Goal: Task Accomplishment & Management: Use online tool/utility

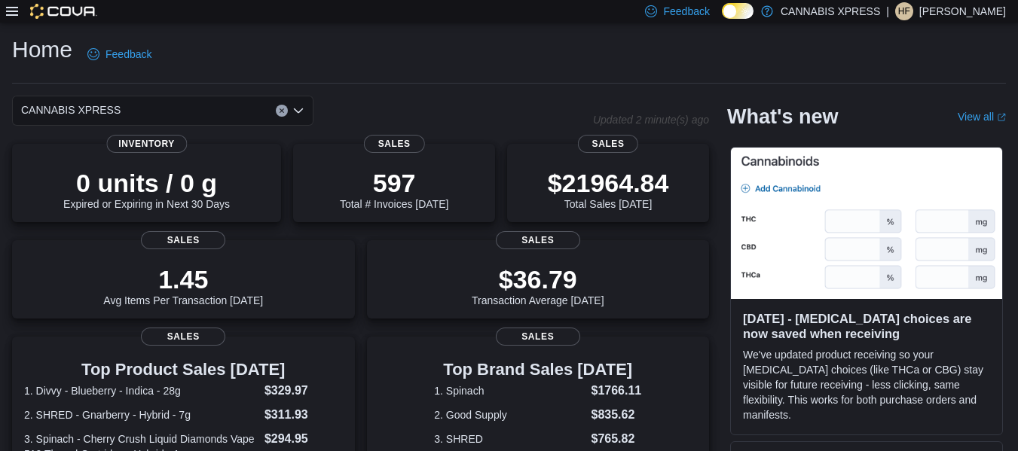
click at [14, 16] on icon at bounding box center [12, 11] width 12 height 12
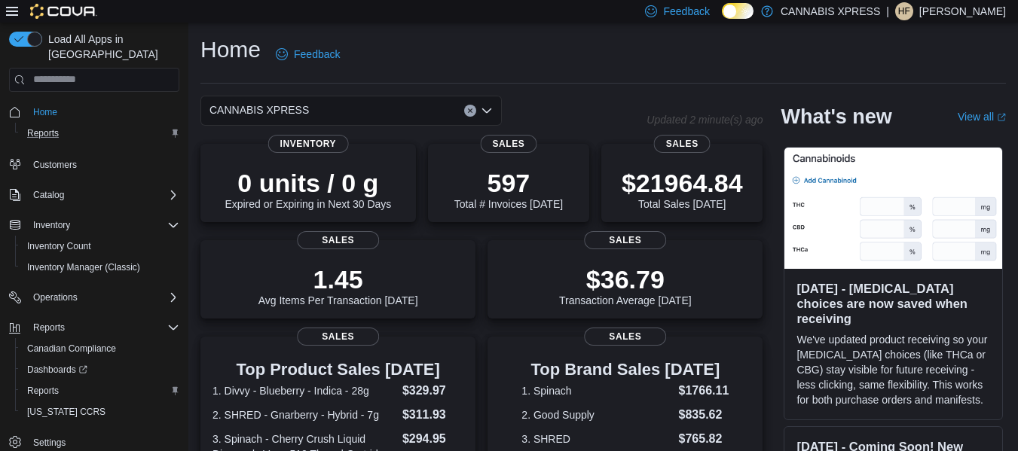
click at [113, 124] on div "Reports" at bounding box center [100, 133] width 158 height 18
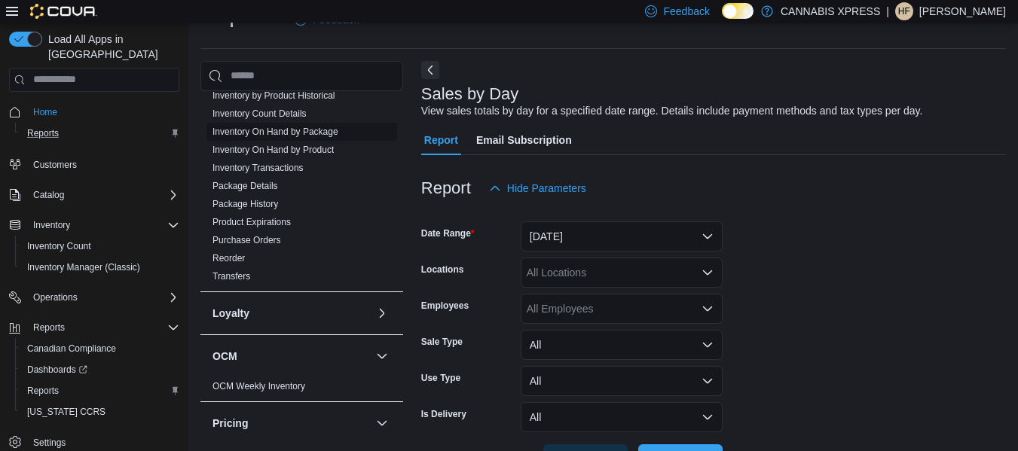
scroll to position [334, 0]
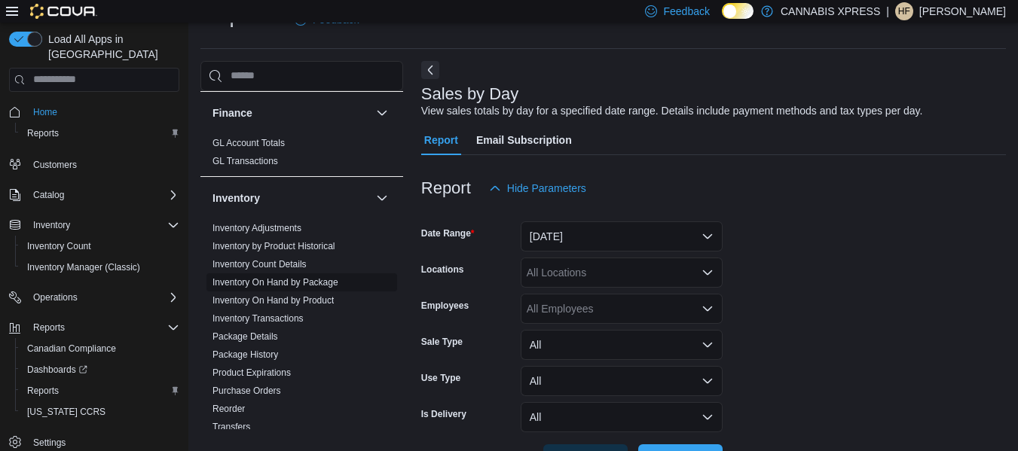
click at [332, 285] on link "Inventory On Hand by Package" at bounding box center [276, 282] width 126 height 11
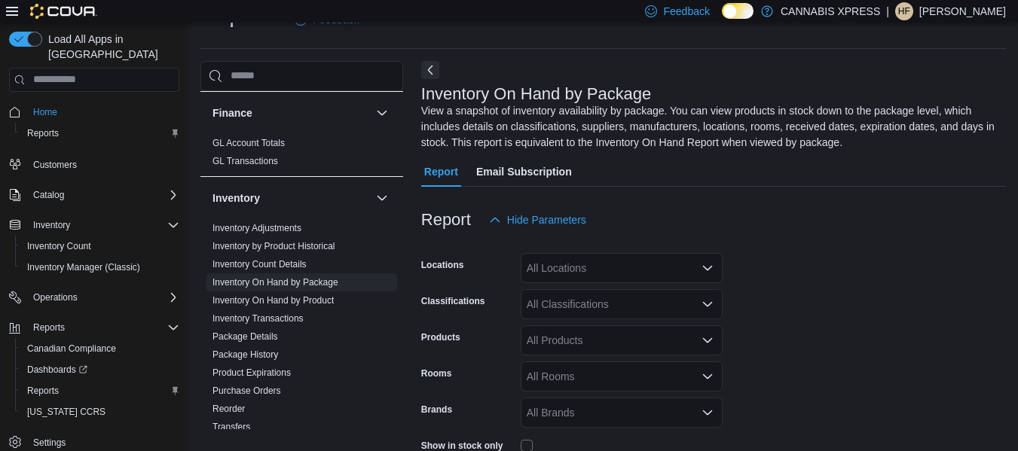
scroll to position [66, 0]
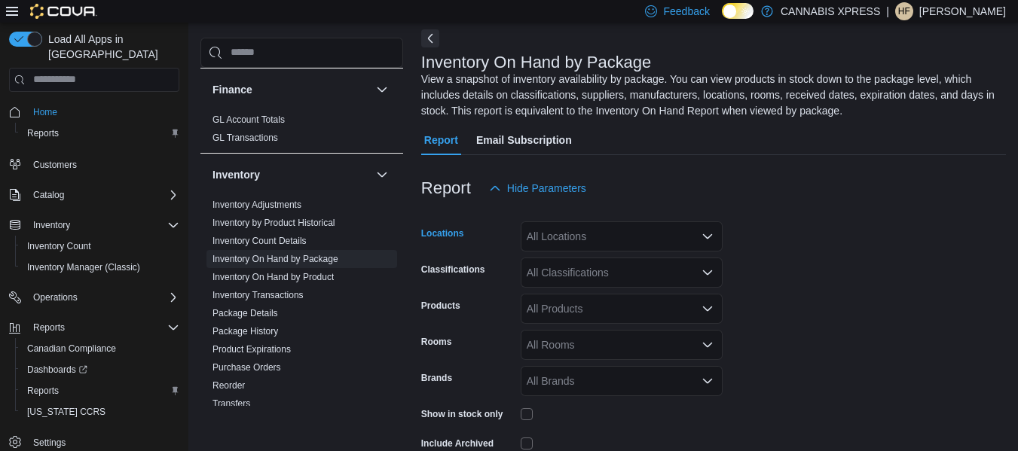
click at [711, 236] on icon "Open list of options" at bounding box center [708, 237] width 12 height 12
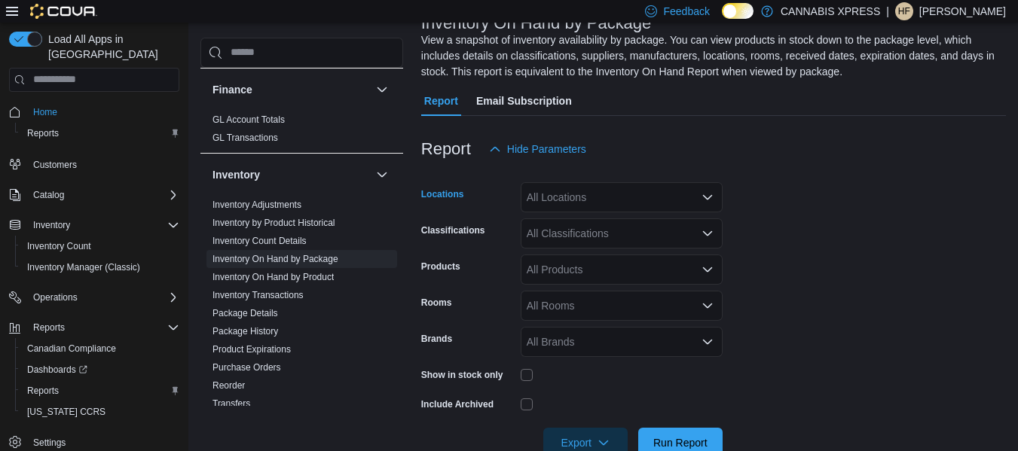
scroll to position [142, 0]
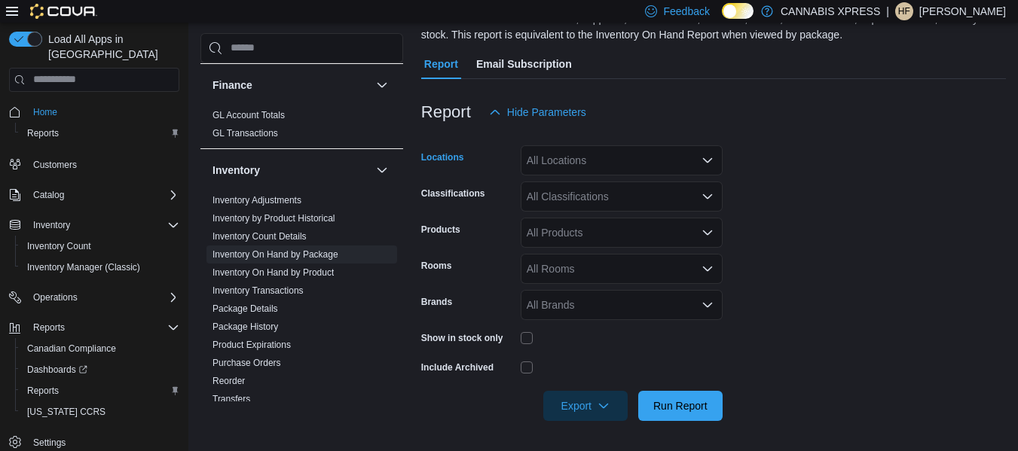
click at [702, 158] on icon "Open list of options" at bounding box center [708, 161] width 12 height 12
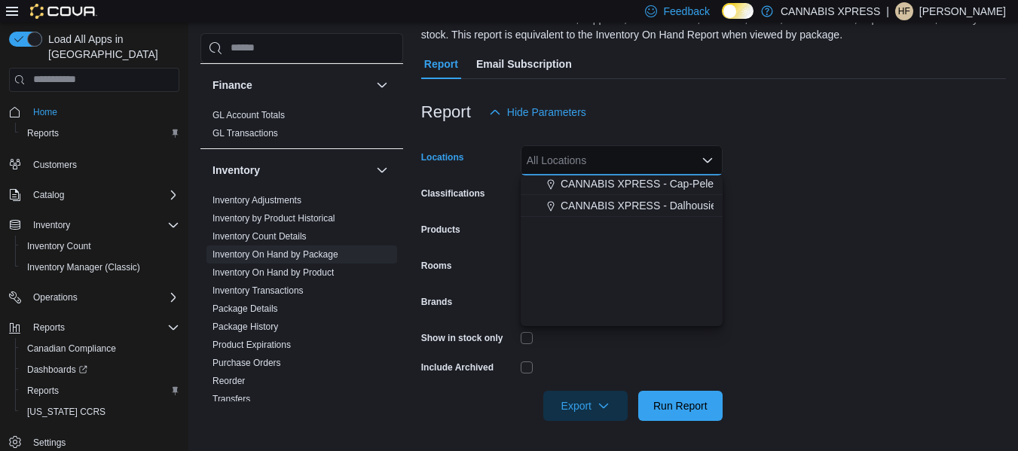
scroll to position [223, 0]
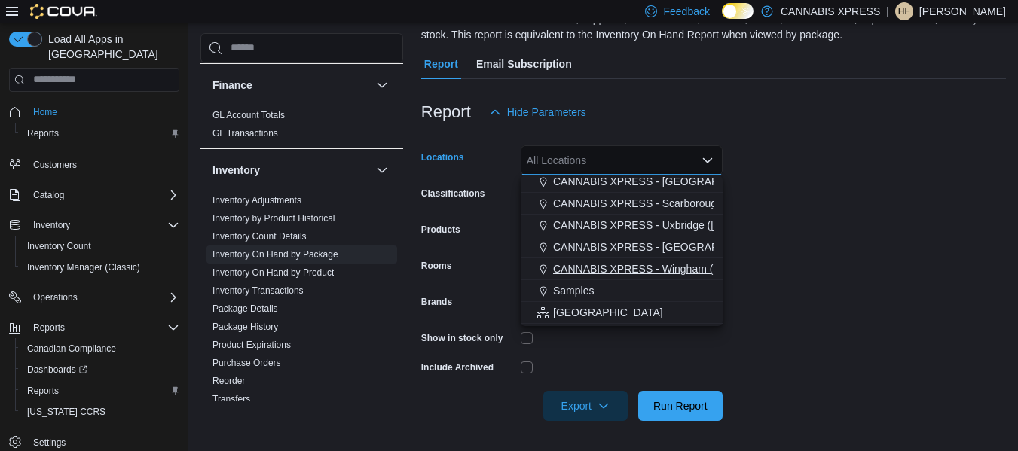
click at [675, 265] on span "CANNABIS XPRESS - Wingham ([PERSON_NAME][GEOGRAPHIC_DATA])" at bounding box center [733, 269] width 360 height 15
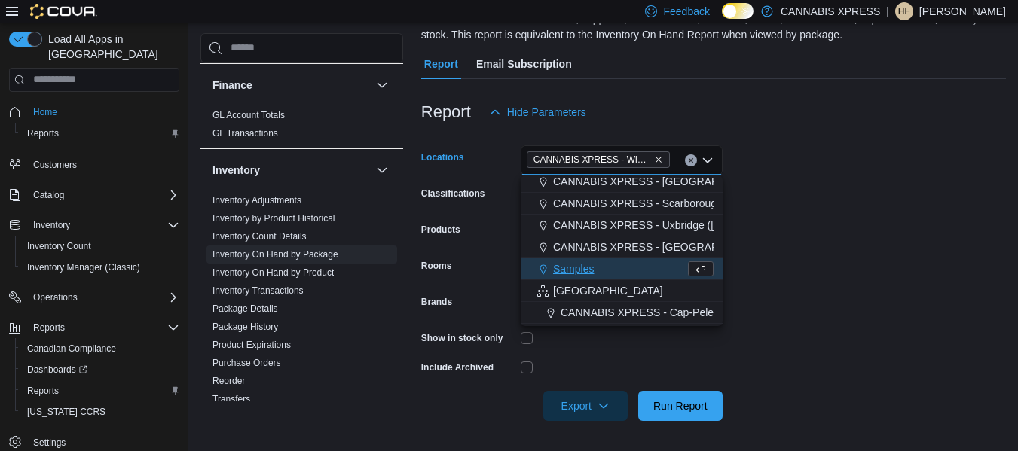
click at [832, 225] on form "Locations CANNABIS XPRESS - [GEOGRAPHIC_DATA] ([PERSON_NAME][GEOGRAPHIC_DATA]) …" at bounding box center [713, 274] width 585 height 294
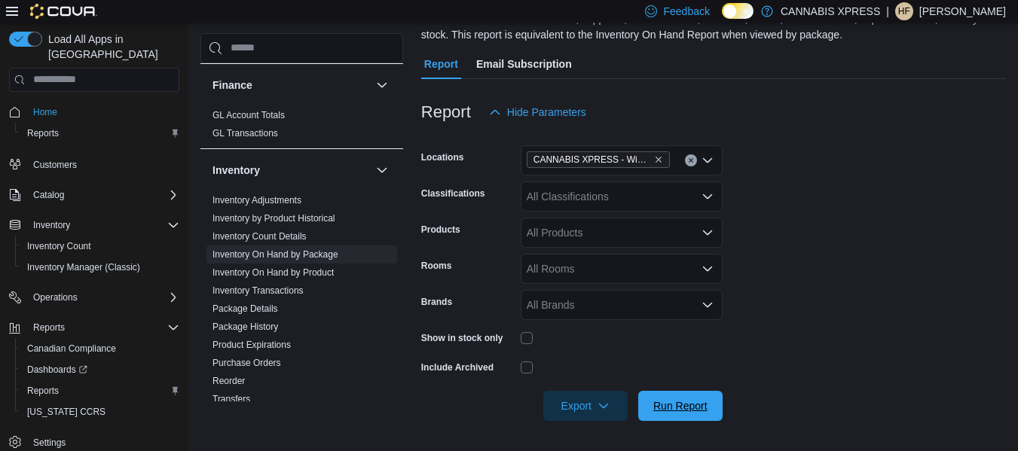
drag, startPoint x: 688, startPoint y: 400, endPoint x: 693, endPoint y: 326, distance: 74.0
click at [689, 400] on span "Run Report" at bounding box center [680, 406] width 54 height 15
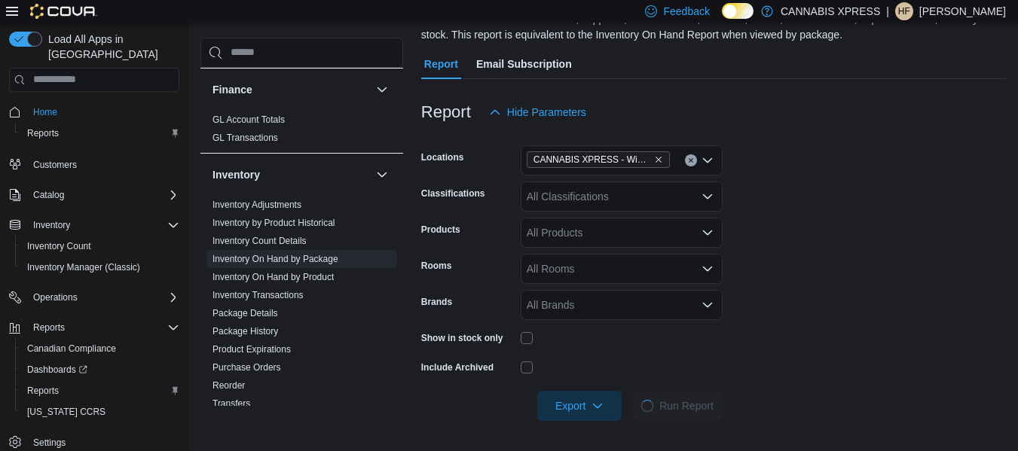
scroll to position [369, 0]
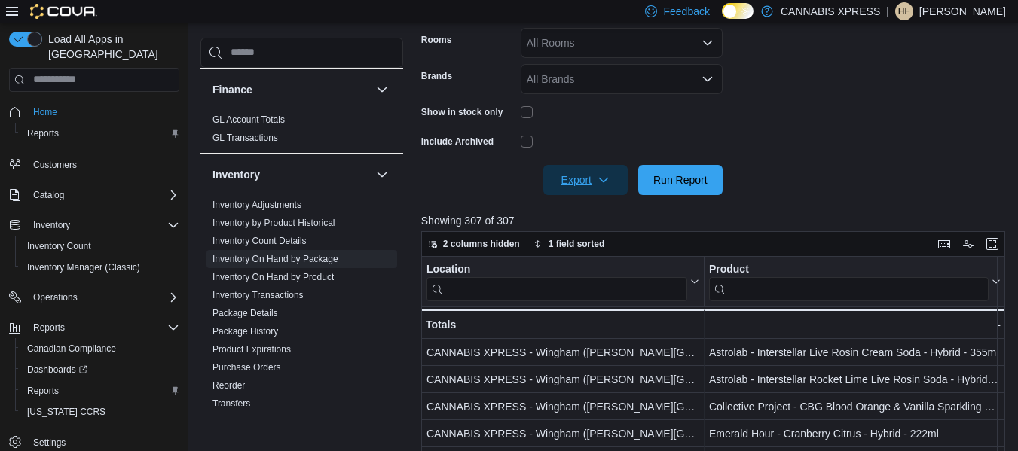
drag, startPoint x: 611, startPoint y: 184, endPoint x: 607, endPoint y: 197, distance: 13.6
click at [611, 183] on span "Export" at bounding box center [585, 180] width 66 height 30
click at [604, 212] on span "Export to Excel" at bounding box center [588, 210] width 68 height 12
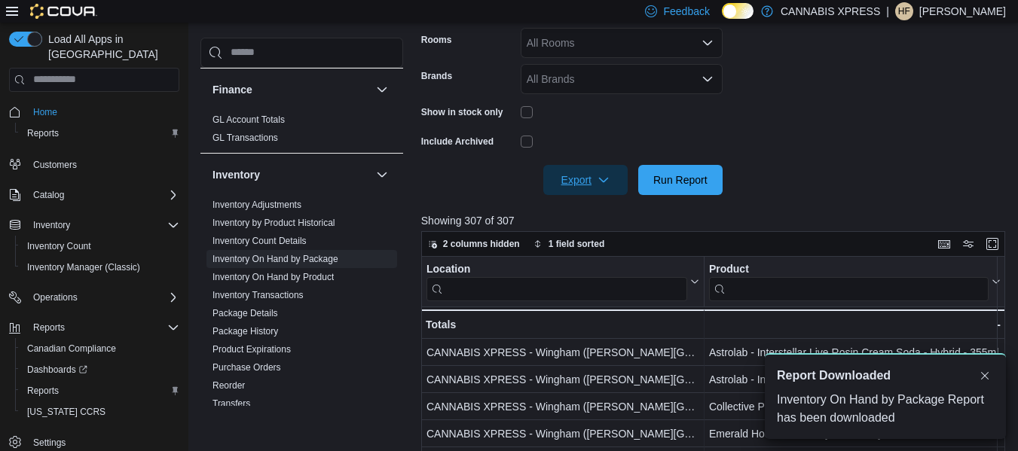
scroll to position [0, 0]
